Goal: Register for event/course

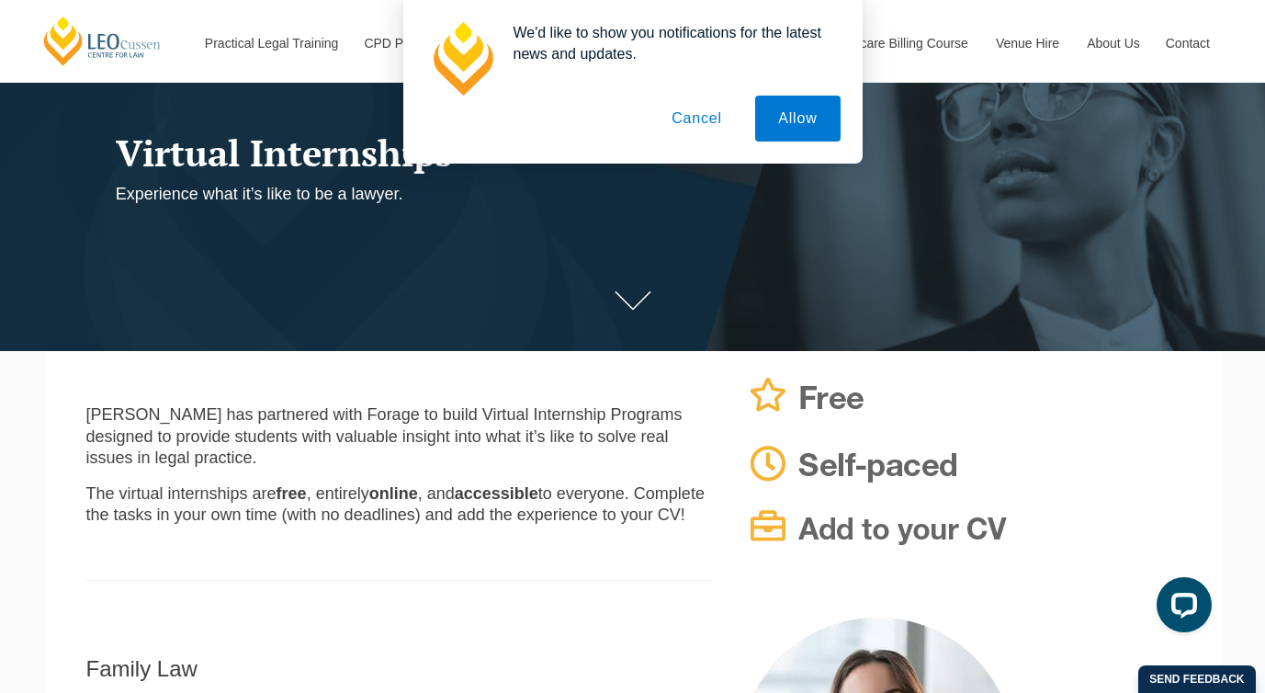
click at [725, 117] on button "Cancel" at bounding box center [697, 119] width 96 height 46
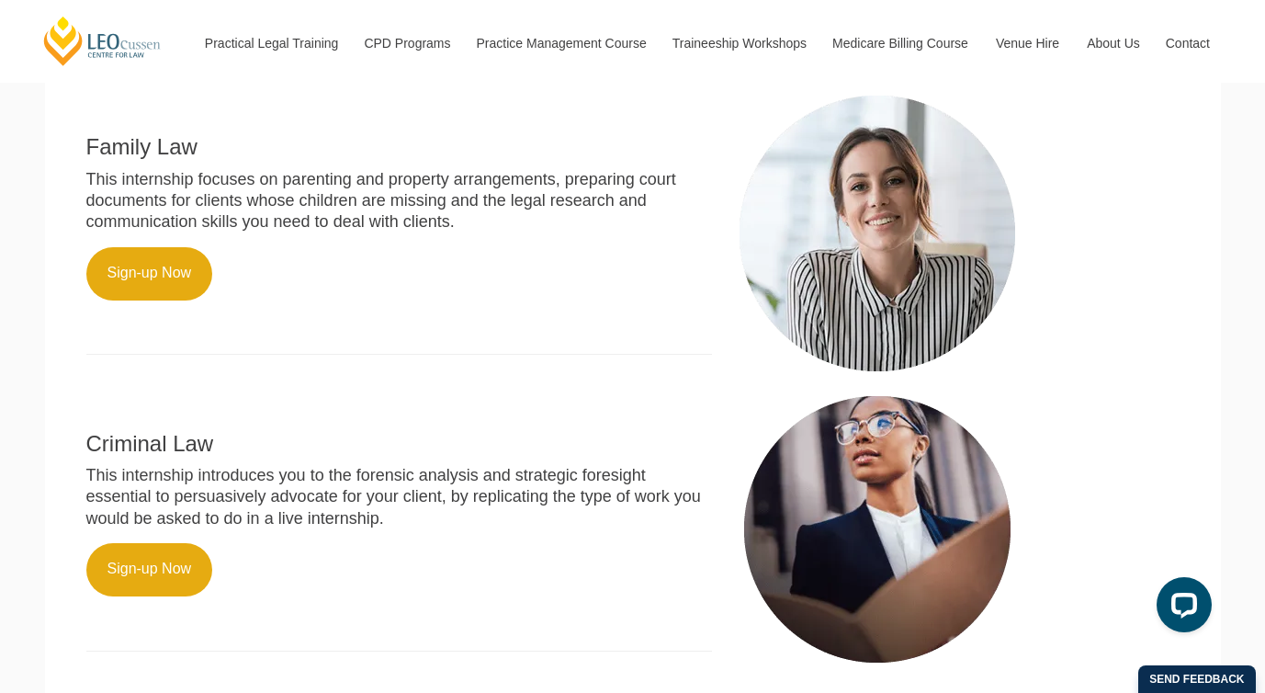
scroll to position [689, 0]
click at [348, 392] on p at bounding box center [399, 402] width 627 height 21
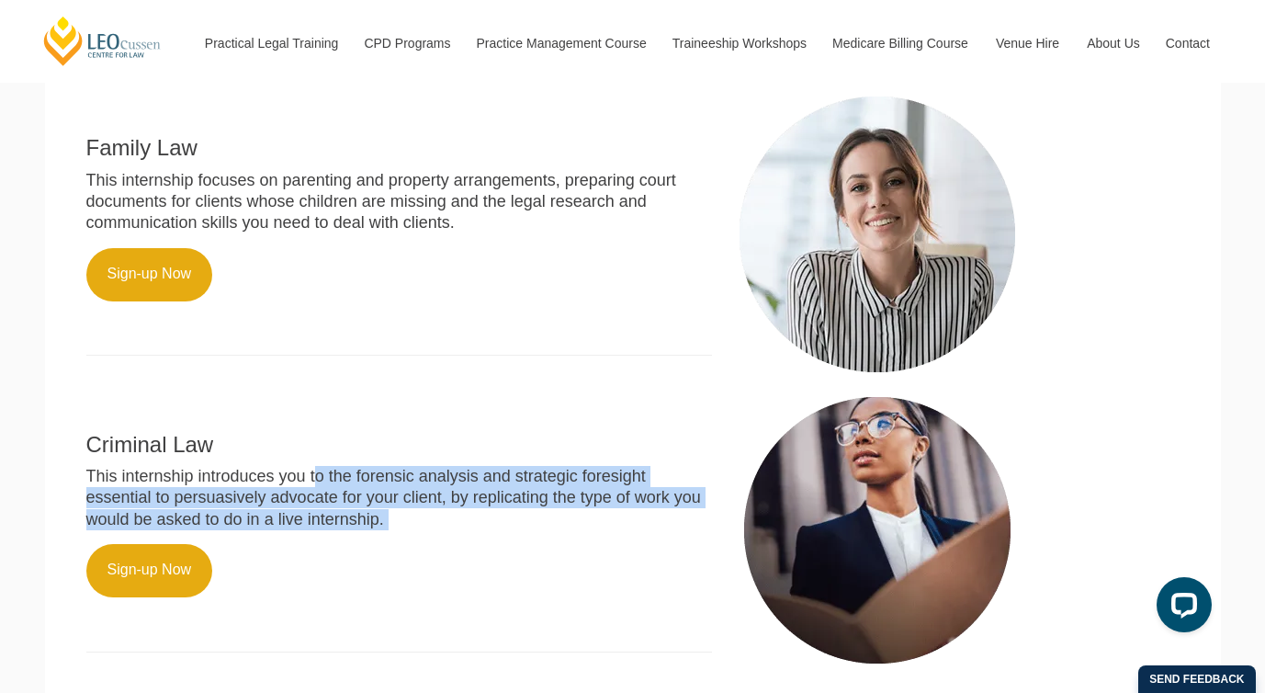
drag, startPoint x: 299, startPoint y: 446, endPoint x: 356, endPoint y: 508, distance: 84.6
click at [356, 509] on div "Criminal Law This internship introduces you to the forensic analysis and strate…" at bounding box center [400, 530] width 654 height 277
click at [356, 508] on div "Criminal Law This internship introduces you to the forensic analysis and strate…" at bounding box center [400, 530] width 654 height 277
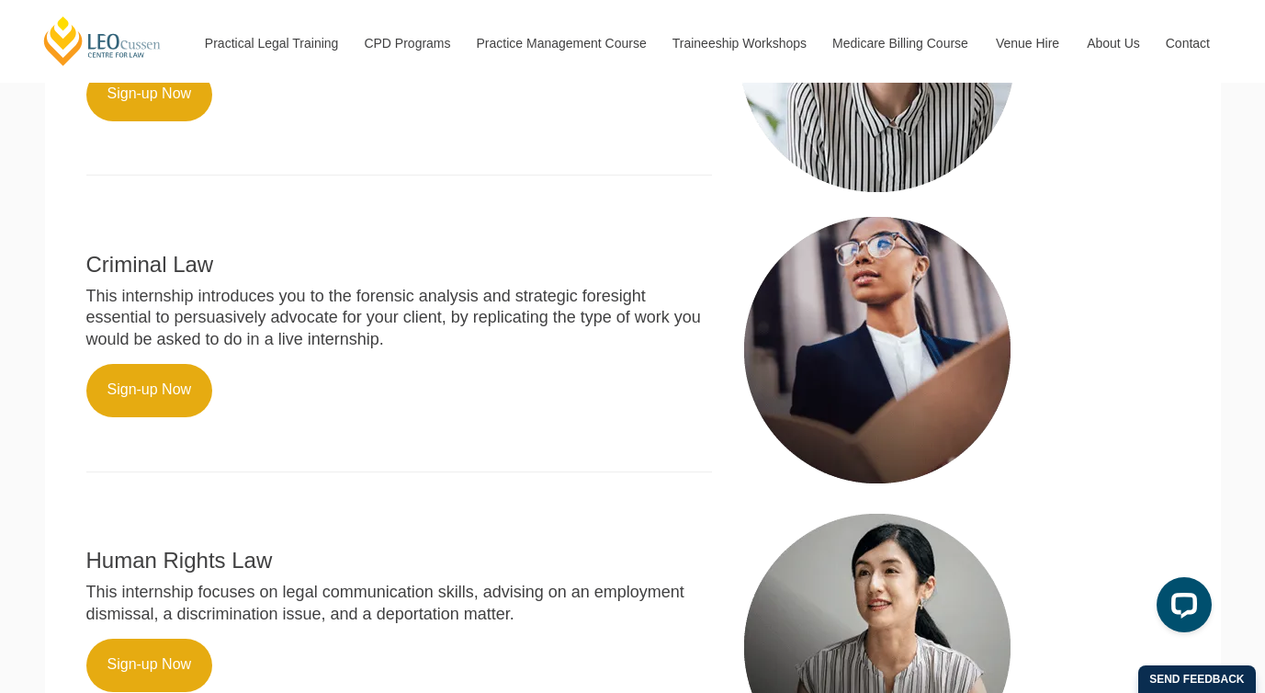
scroll to position [870, 0]
click at [292, 581] on p "This internship focuses on legal communication skills, advising on an employmen…" at bounding box center [399, 602] width 627 height 43
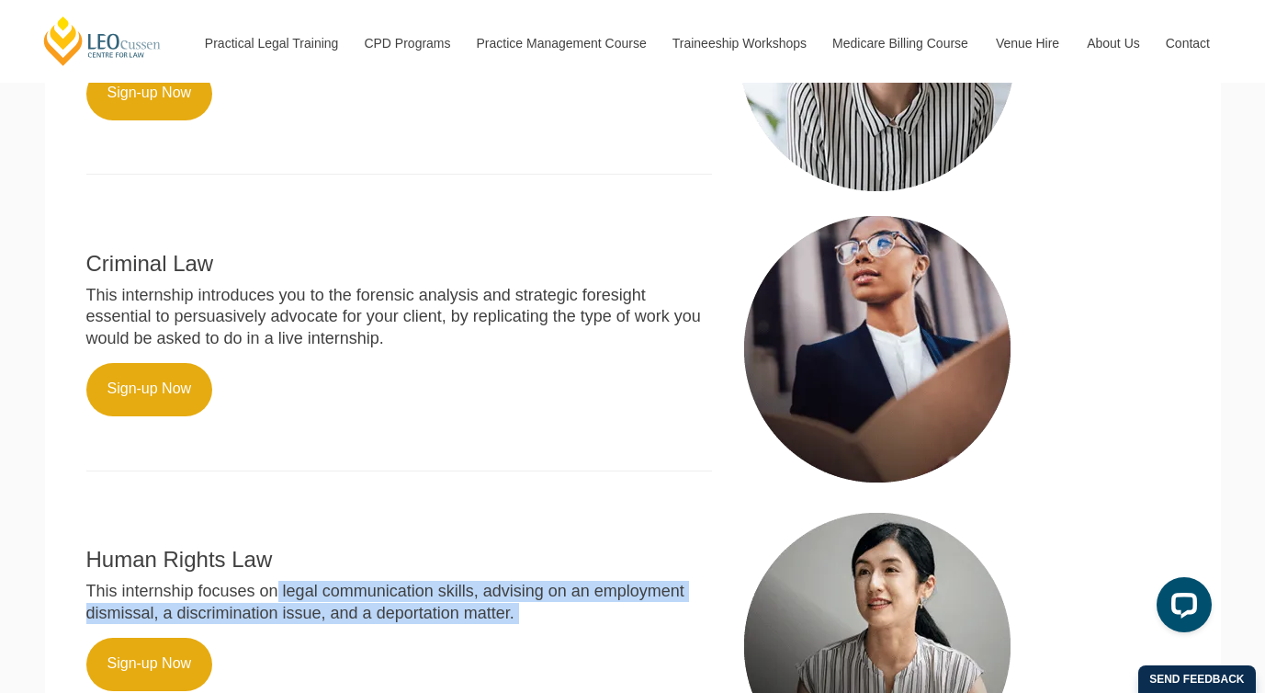
drag, startPoint x: 266, startPoint y: 578, endPoint x: 326, endPoint y: 614, distance: 70.4
click at [326, 614] on div "Human Rights Law This internship focuses on legal communication skills, advisin…" at bounding box center [400, 636] width 654 height 256
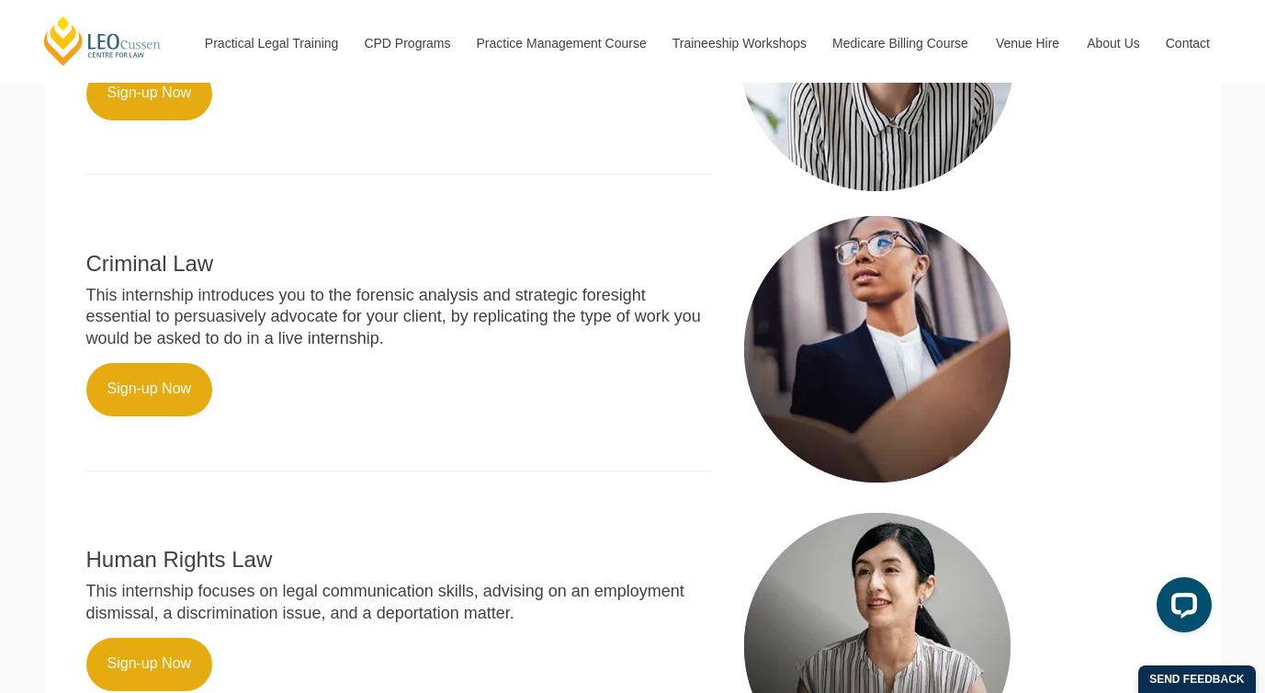
click at [326, 614] on div "Human Rights Law This internship focuses on legal communication skills, advisin…" at bounding box center [400, 636] width 654 height 256
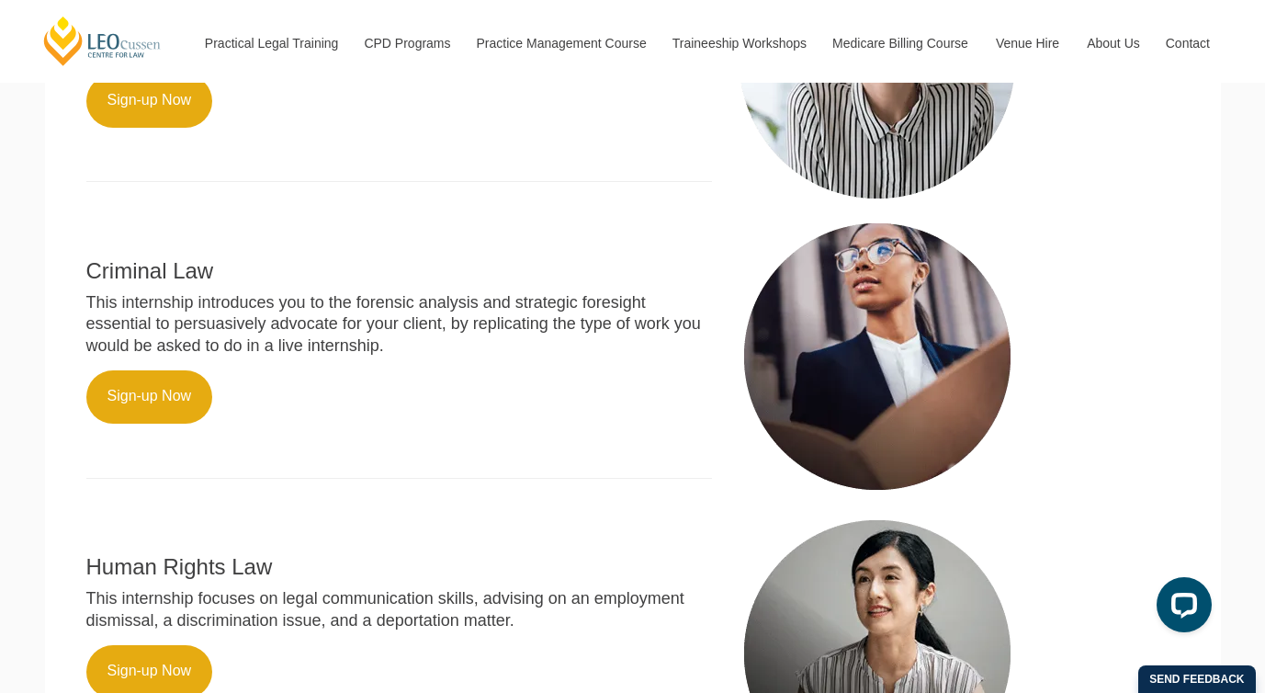
click at [358, 346] on div "Criminal Law This internship introduces you to the forensic analysis and strate…" at bounding box center [400, 357] width 654 height 277
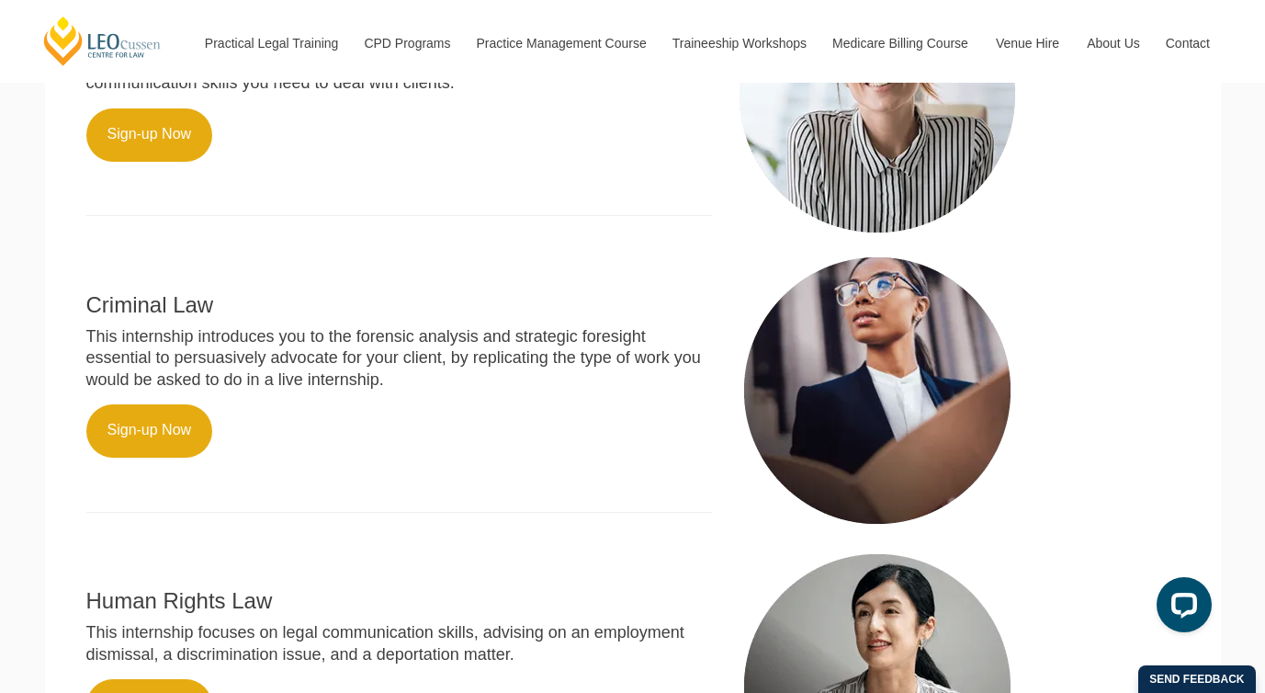
scroll to position [777, 0]
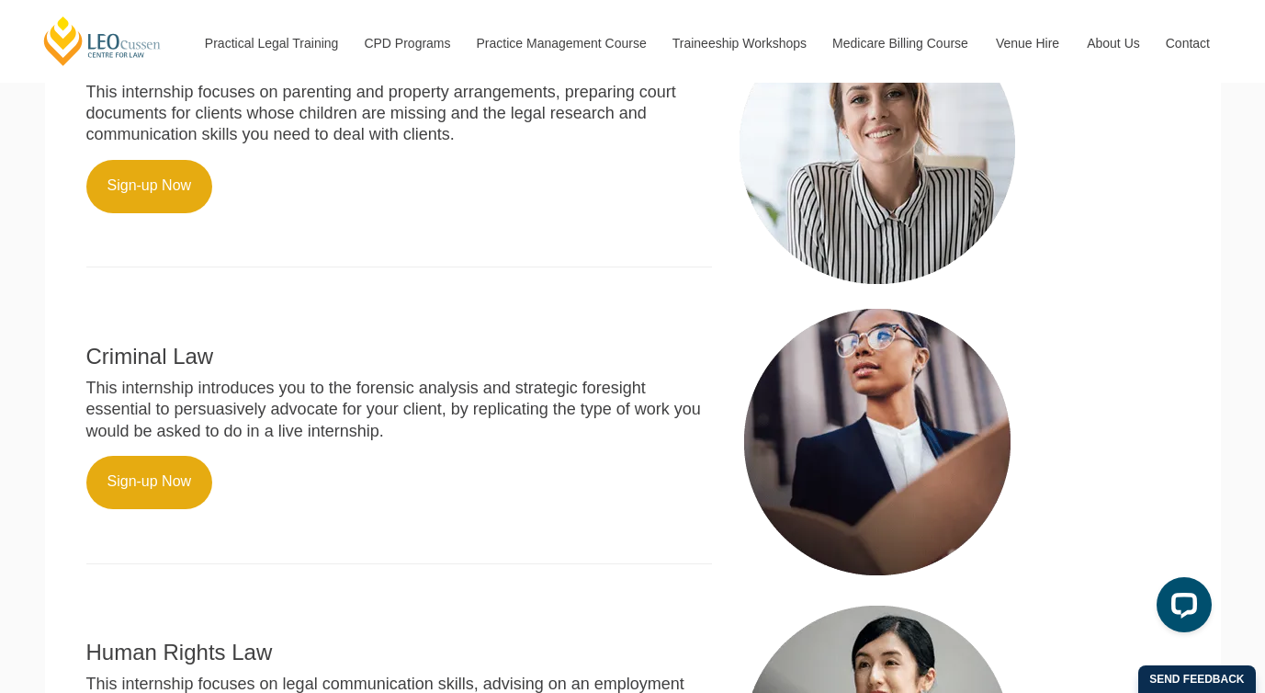
click at [282, 378] on p "This internship introduces you to the forensic analysis and strategic foresight…" at bounding box center [399, 410] width 627 height 64
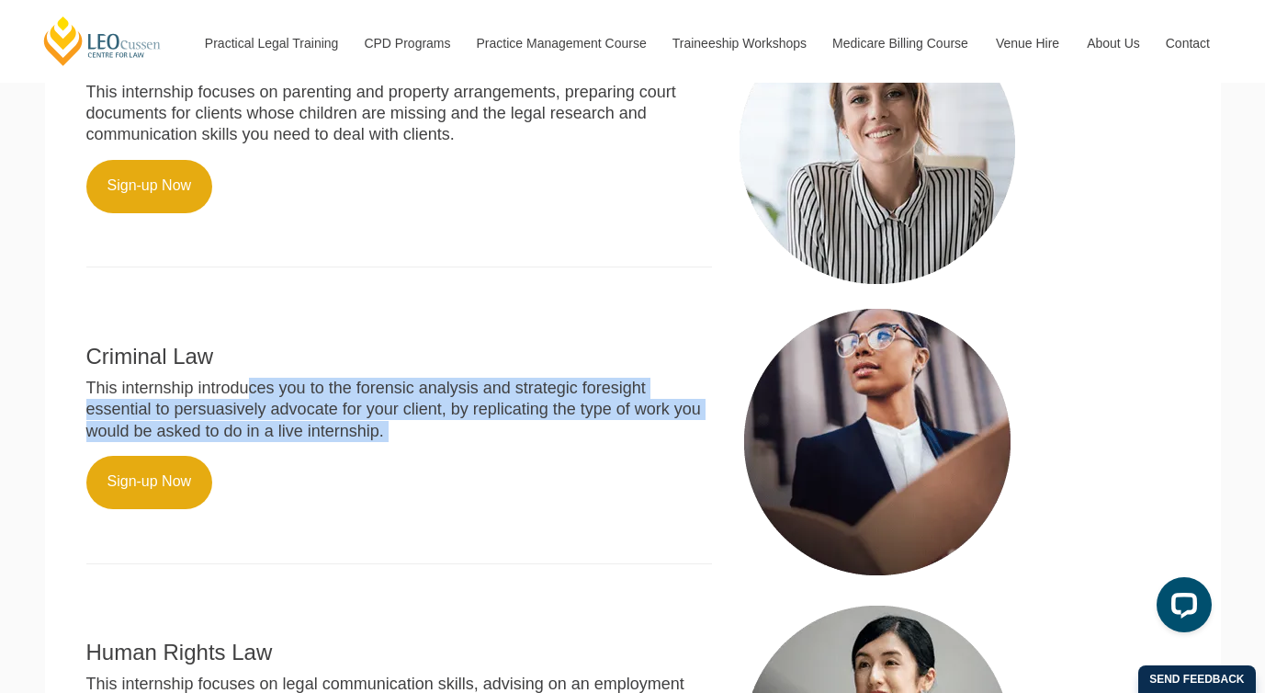
drag, startPoint x: 238, startPoint y: 369, endPoint x: 281, endPoint y: 422, distance: 67.9
click at [281, 422] on div "Criminal Law This internship introduces you to the forensic analysis and strate…" at bounding box center [400, 442] width 654 height 277
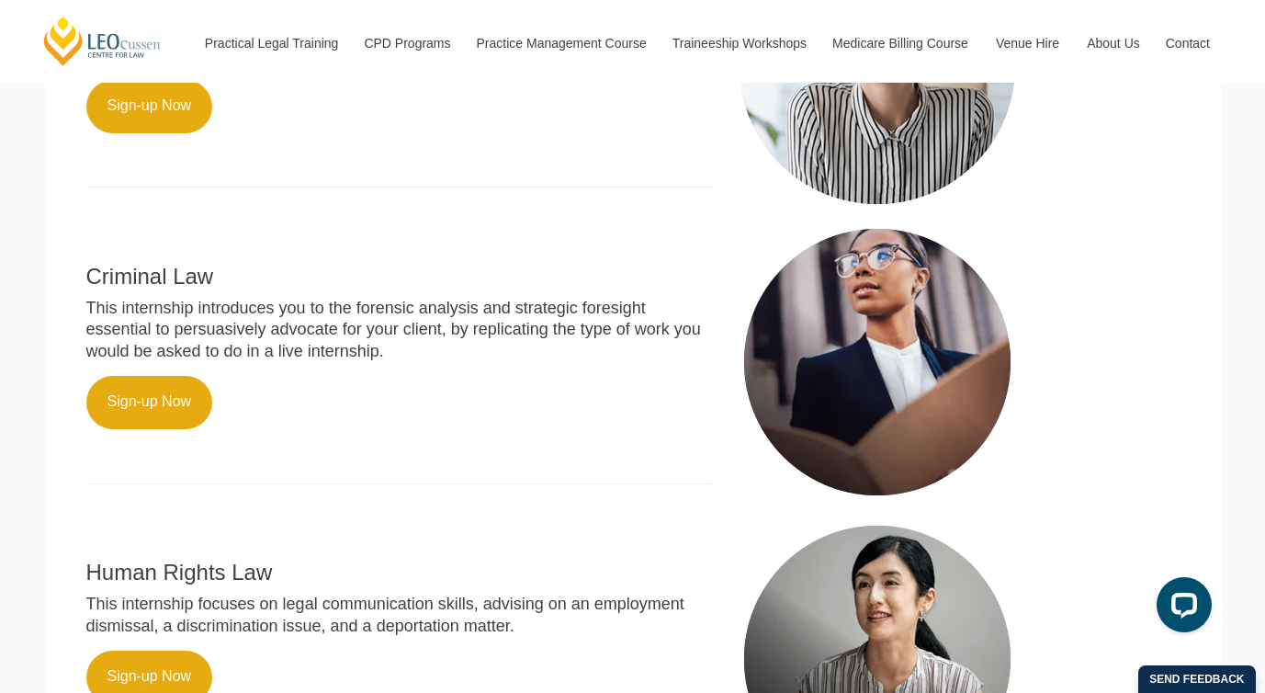
scroll to position [917, 0]
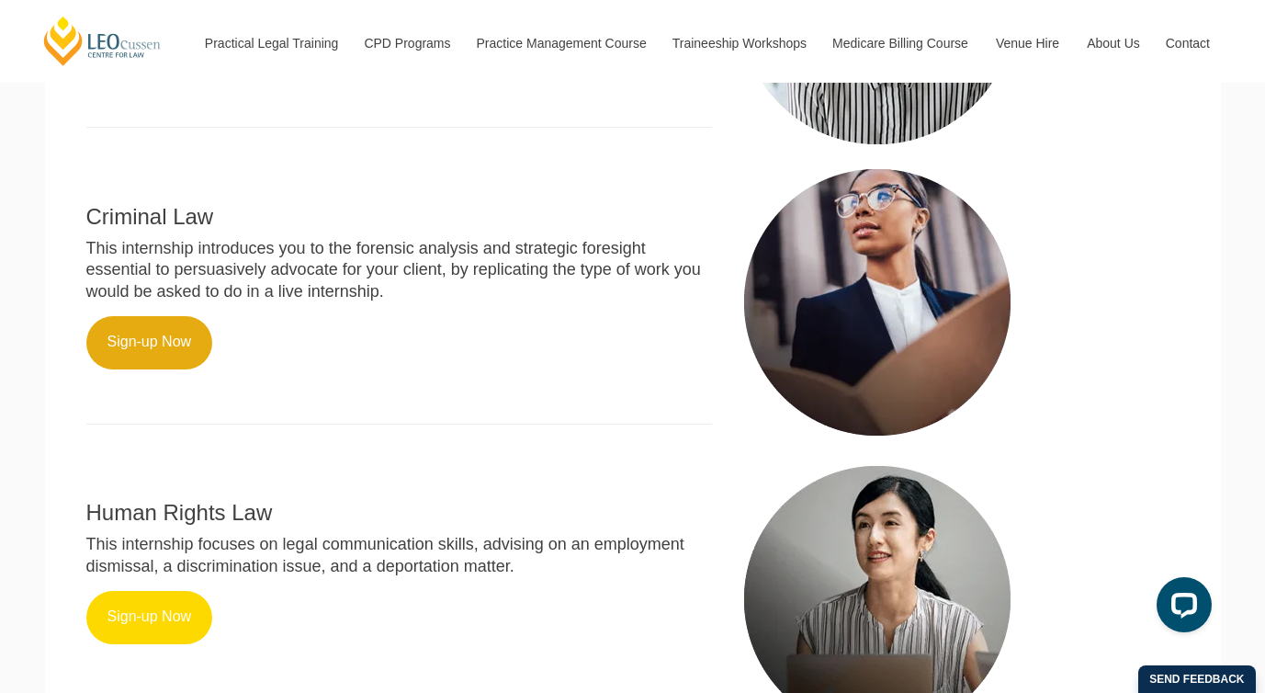
click at [176, 593] on link "Sign-up Now" at bounding box center [149, 617] width 127 height 53
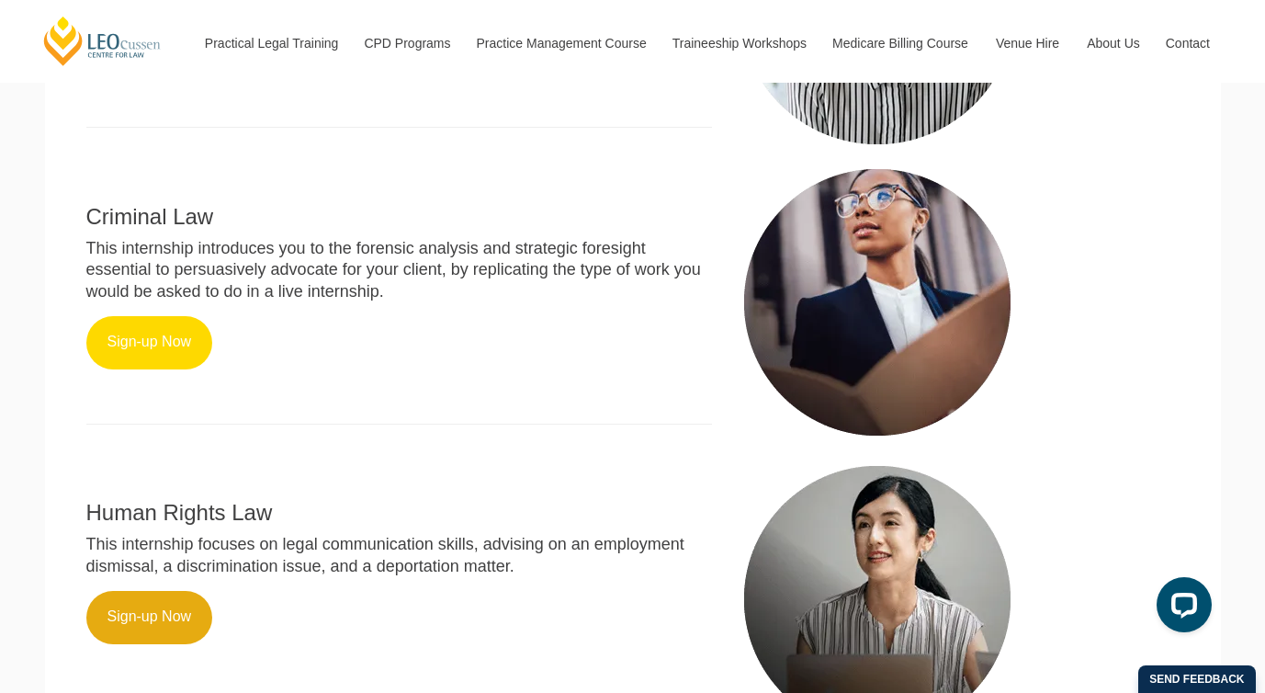
click at [175, 317] on link "Sign-up Now" at bounding box center [149, 342] width 127 height 53
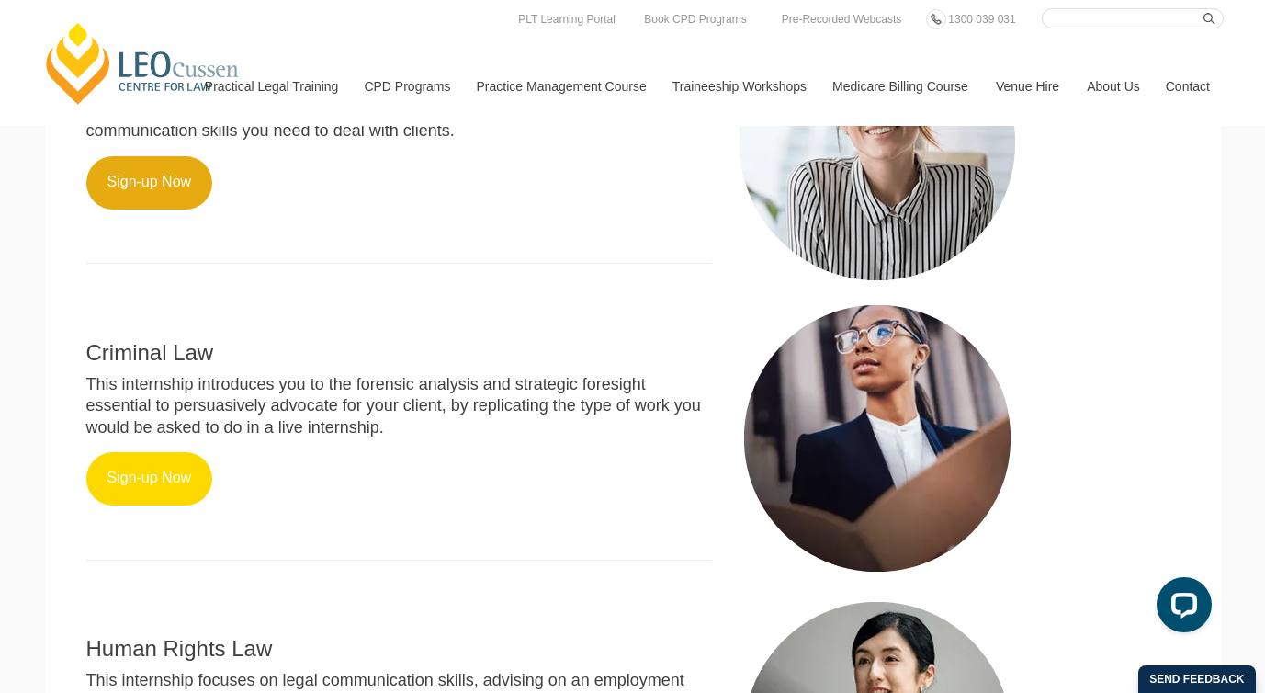
scroll to position [685, 0]
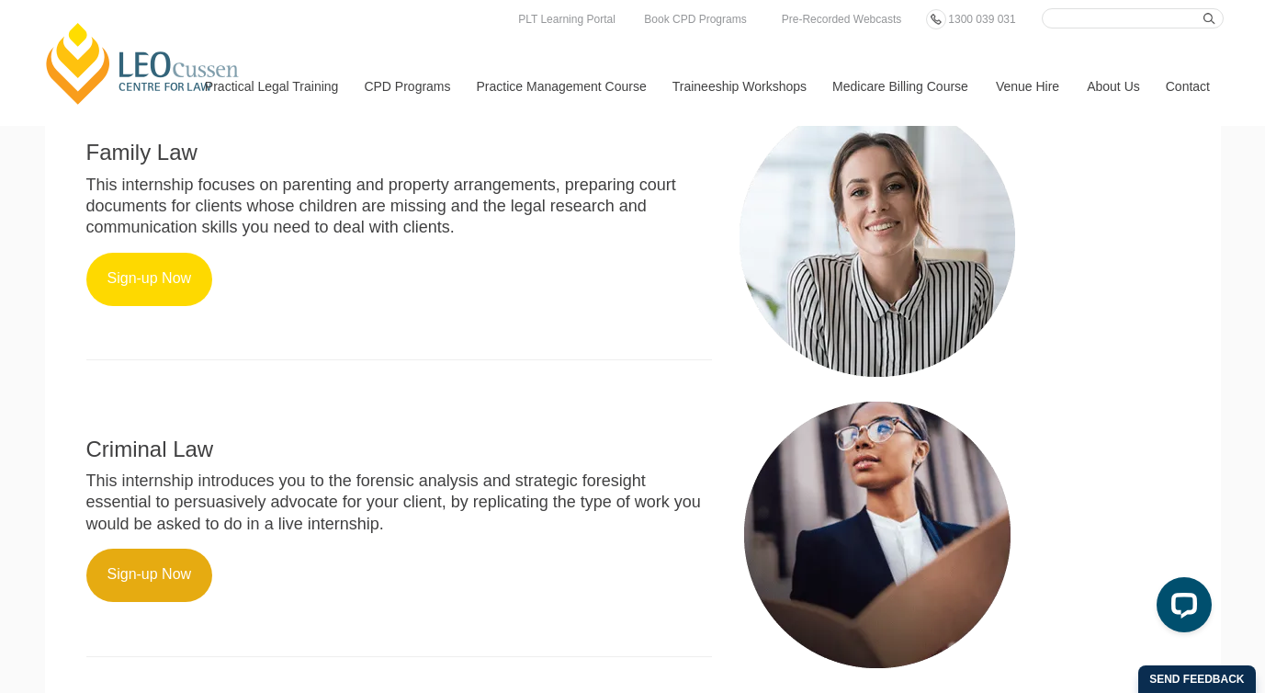
click at [175, 253] on link "Sign-up Now" at bounding box center [149, 279] width 127 height 53
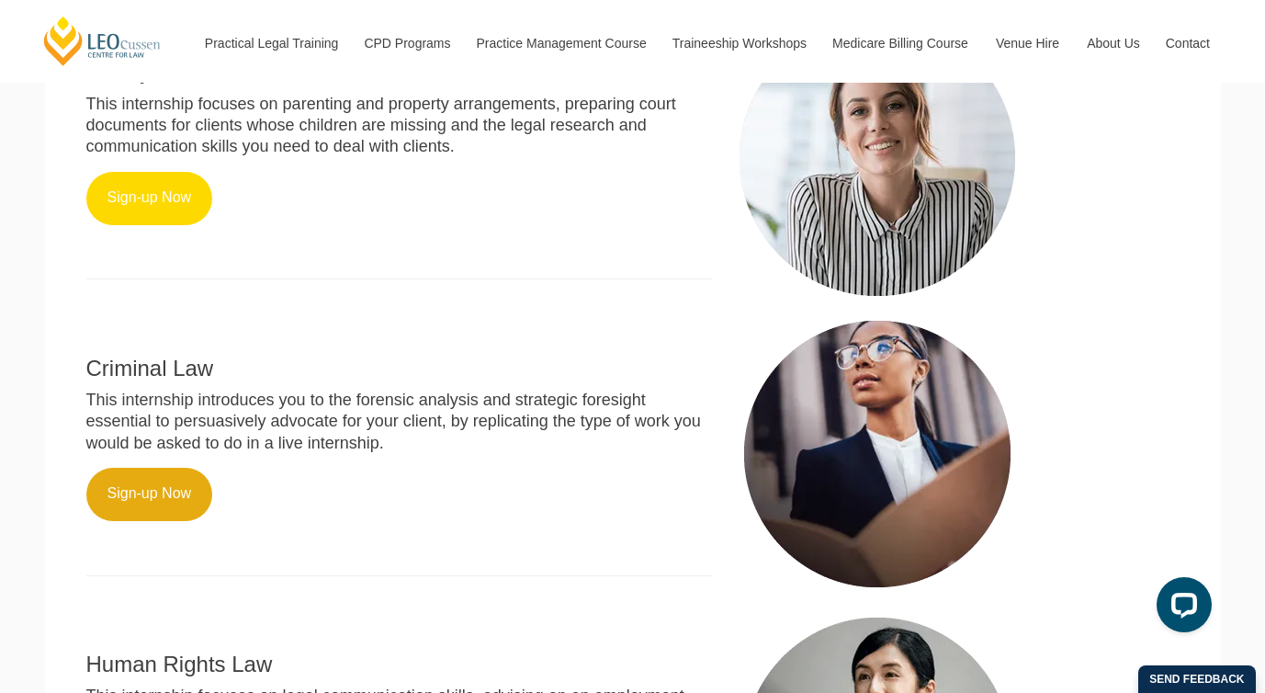
scroll to position [764, 0]
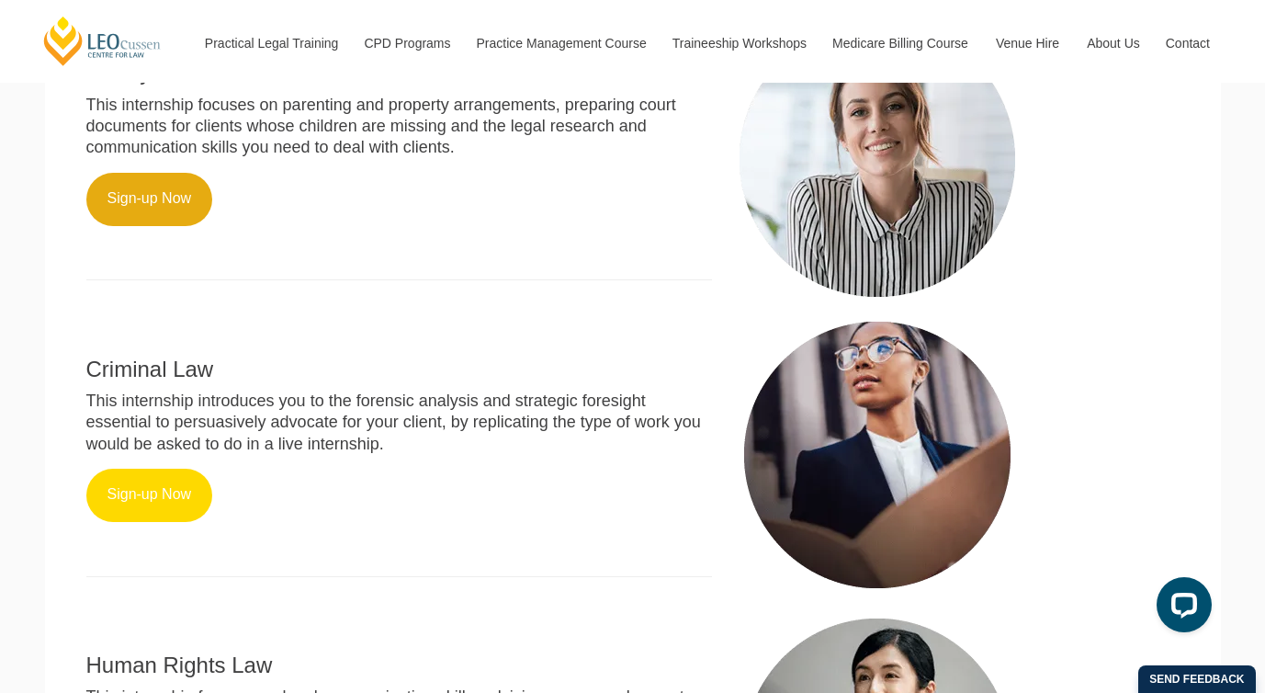
click at [165, 469] on link "Sign-up Now" at bounding box center [149, 495] width 127 height 53
